Goal: Obtain resource: Obtain resource

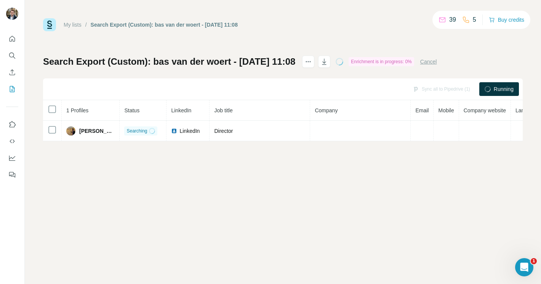
click at [319, 210] on div "My lists / Search Export (Custom): bas van der woert - 02/09/2025 11:08 39 5 Bu…" at bounding box center [283, 142] width 516 height 284
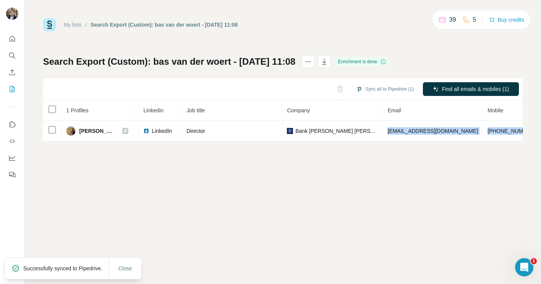
scroll to position [0, 179]
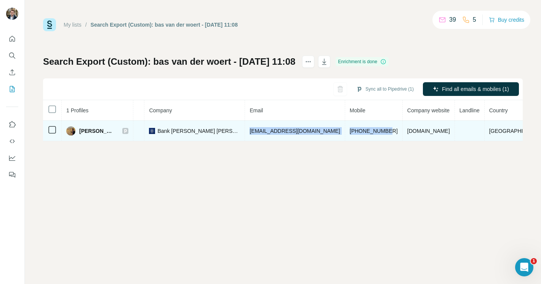
drag, startPoint x: 432, startPoint y: 131, endPoint x: 344, endPoint y: 132, distance: 88.0
click at [344, 132] on td "bas.vanderwoert@jsafrasarasin.com" at bounding box center [295, 131] width 100 height 21
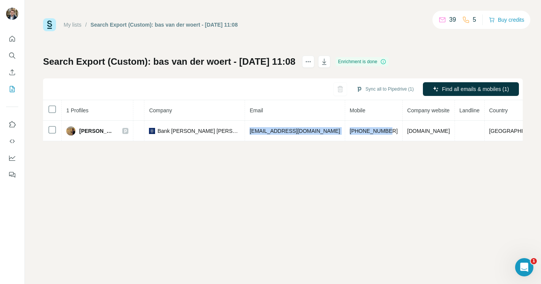
copy span "bas.vanderwoert@jsafrasarasin.com"
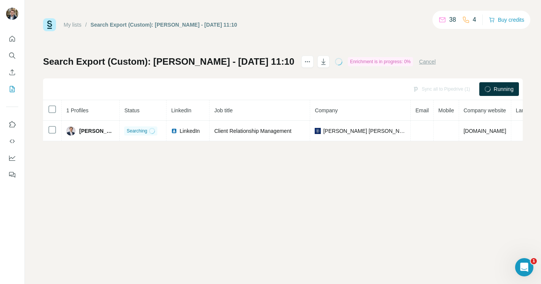
click at [402, 64] on div "Enrichment is in progress: 0%" at bounding box center [380, 61] width 65 height 9
click at [343, 62] on icon at bounding box center [339, 62] width 10 height 10
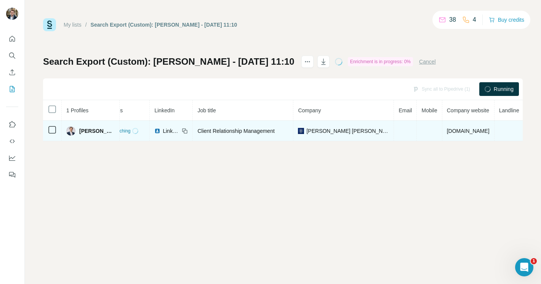
scroll to position [0, 67]
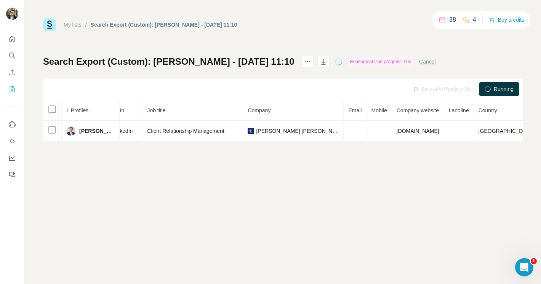
click at [160, 170] on div "My lists / Search Export (Custom): [PERSON_NAME] - [DATE] 11:10 38 4 Buy credit…" at bounding box center [283, 142] width 516 height 284
click at [386, 56] on div "Search Export (Custom): [PERSON_NAME] - [DATE] 11:10 Enrichment is in progress:…" at bounding box center [239, 62] width 393 height 12
click at [406, 235] on div "My lists / Search Export (Custom): [PERSON_NAME] - [DATE] 11:10 38 4 Buy credit…" at bounding box center [283, 142] width 516 height 284
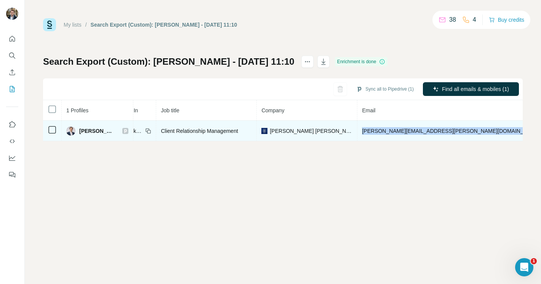
drag, startPoint x: 365, startPoint y: 131, endPoint x: 465, endPoint y: 131, distance: 99.8
click at [465, 131] on td "[PERSON_NAME][EMAIL_ADDRESS][PERSON_NAME][DOMAIN_NAME]" at bounding box center [451, 131] width 188 height 21
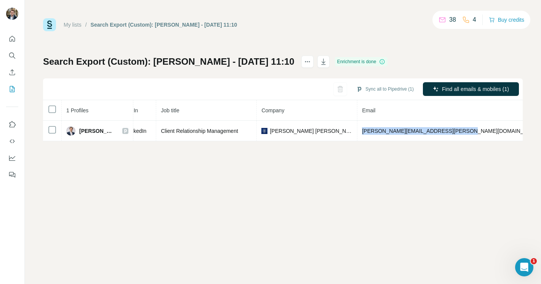
copy span "[PERSON_NAME][EMAIL_ADDRESS][PERSON_NAME][DOMAIN_NAME]"
